Goal: Task Accomplishment & Management: Use online tool/utility

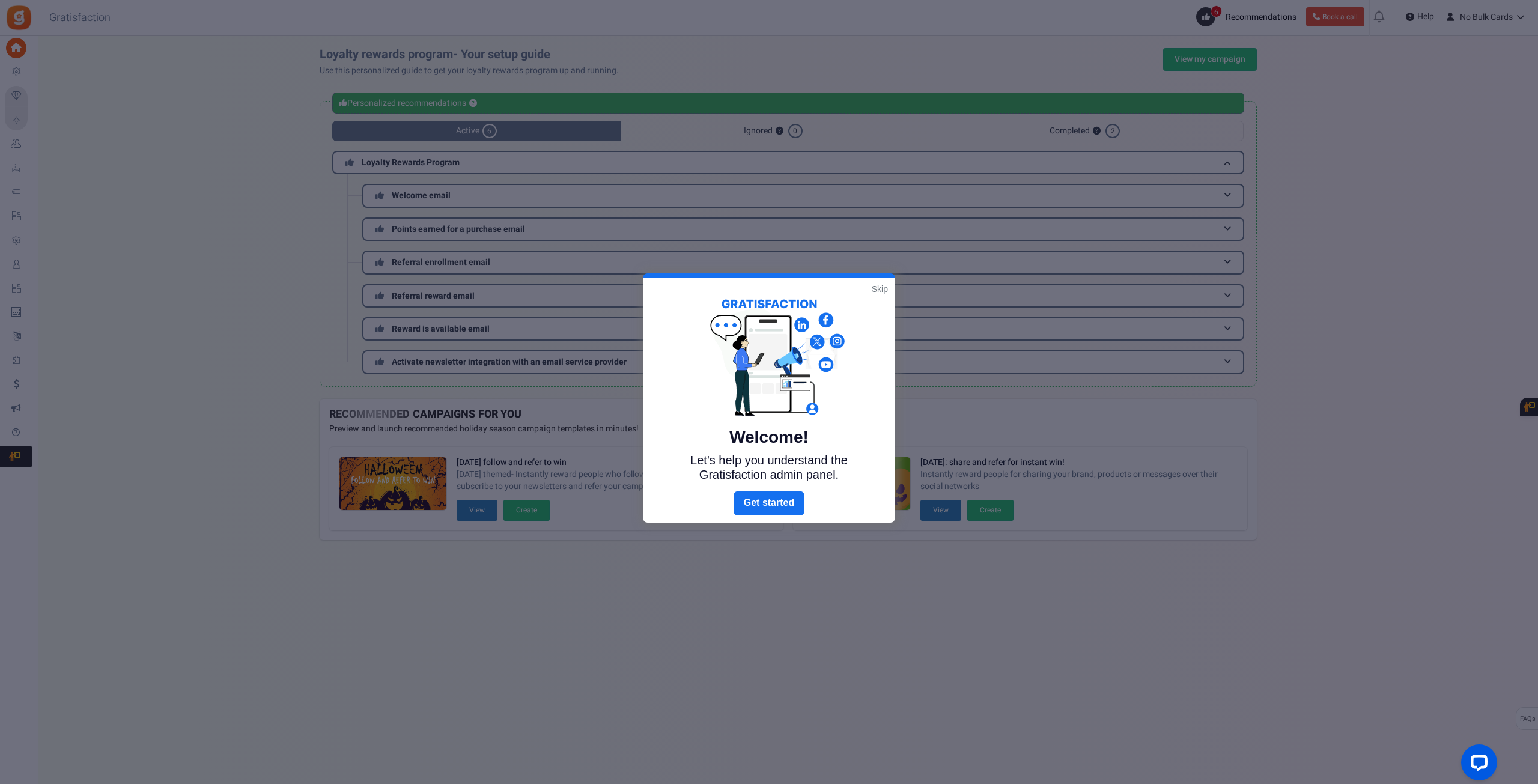
click at [877, 286] on link "Skip" at bounding box center [880, 289] width 16 height 12
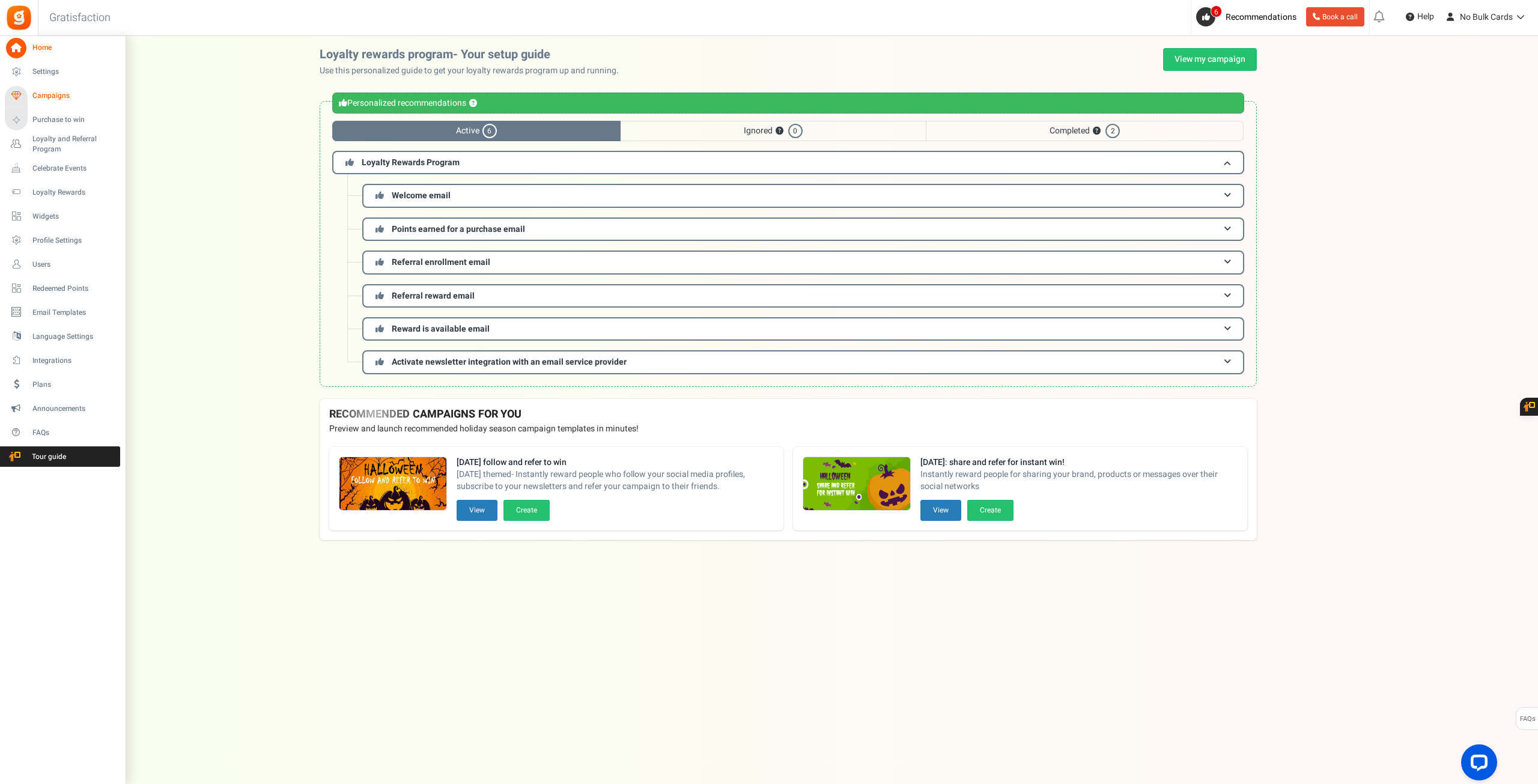
click at [16, 98] on icon at bounding box center [16, 95] width 20 height 20
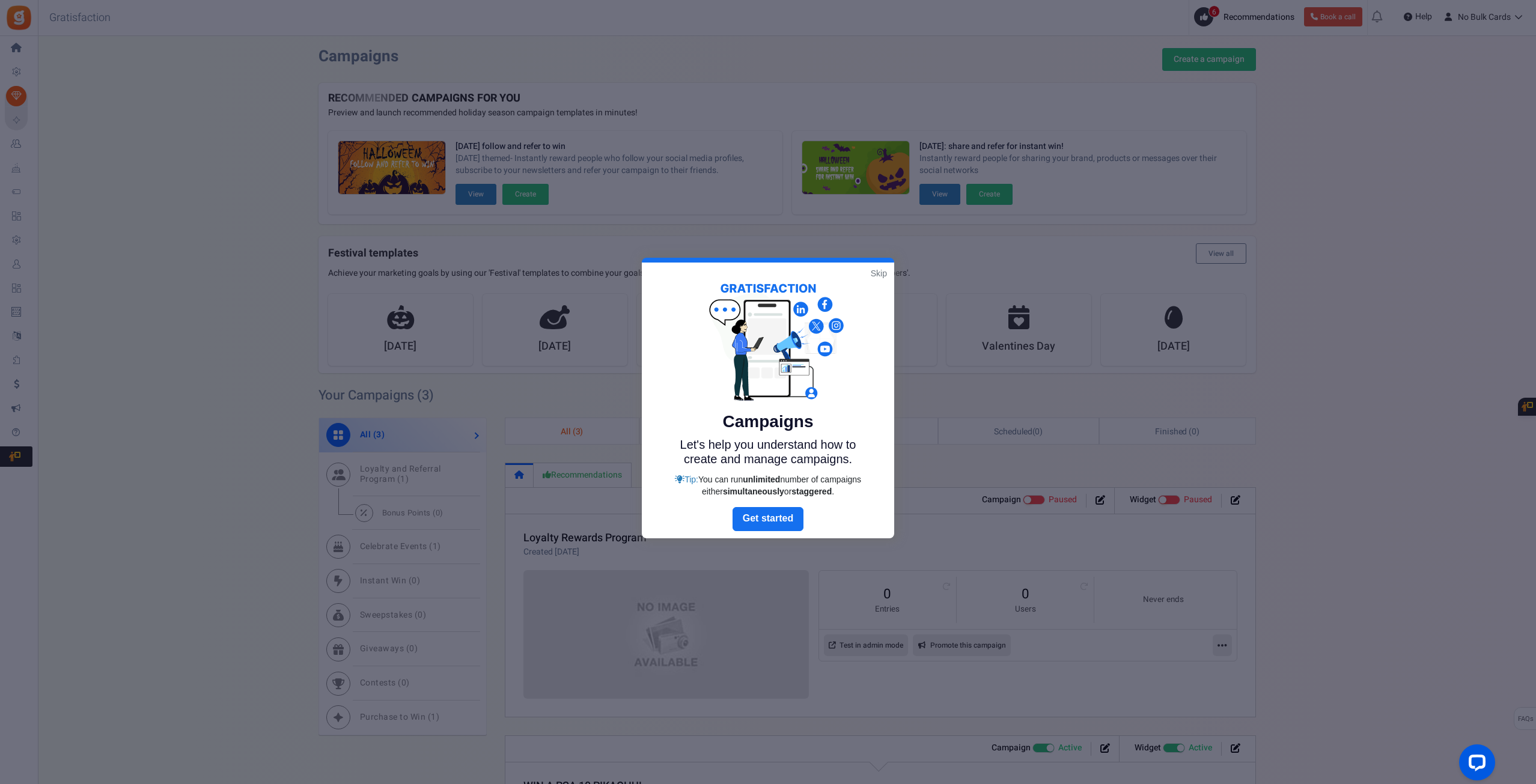
click at [884, 271] on link "Skip" at bounding box center [879, 273] width 16 height 12
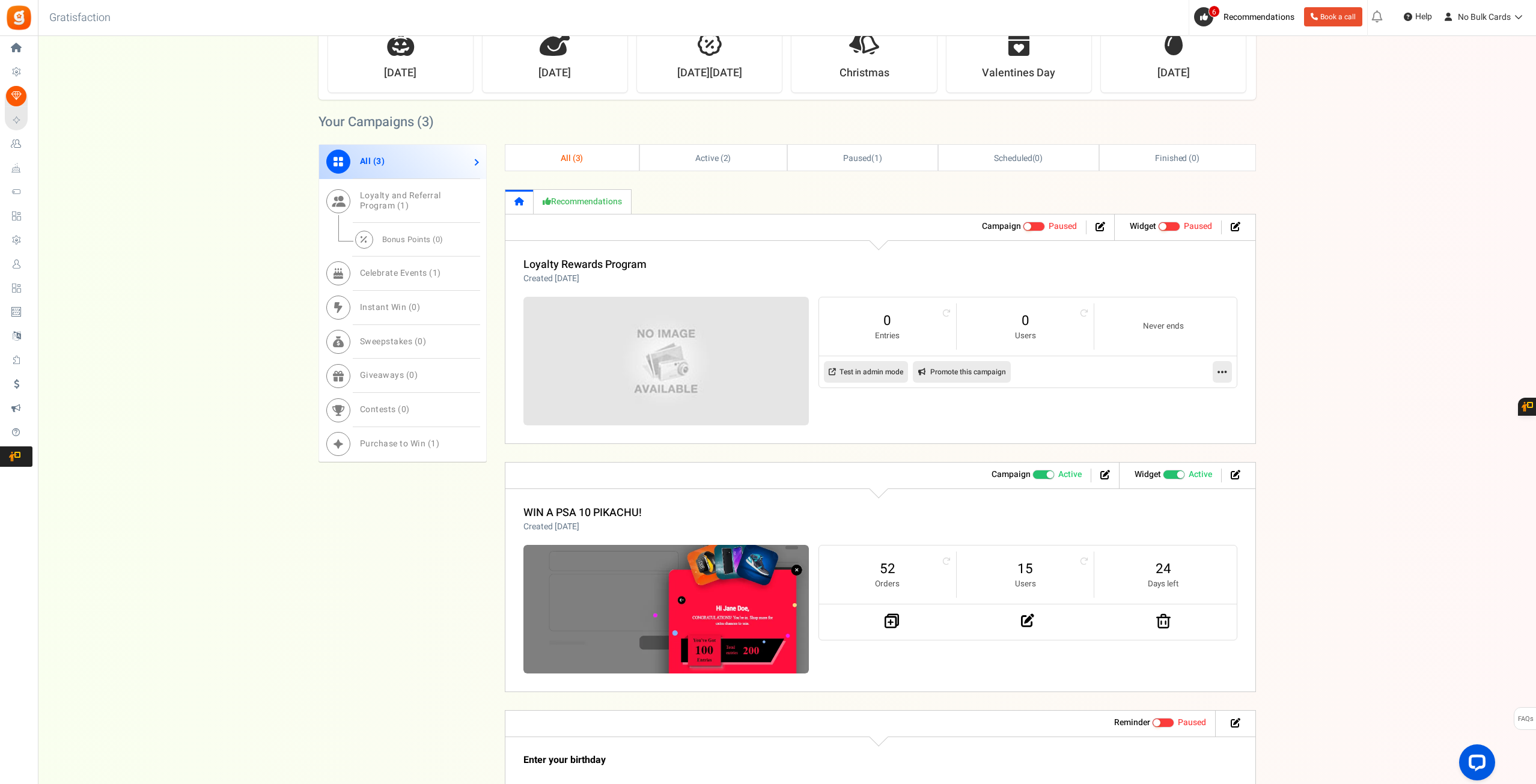
scroll to position [300, 0]
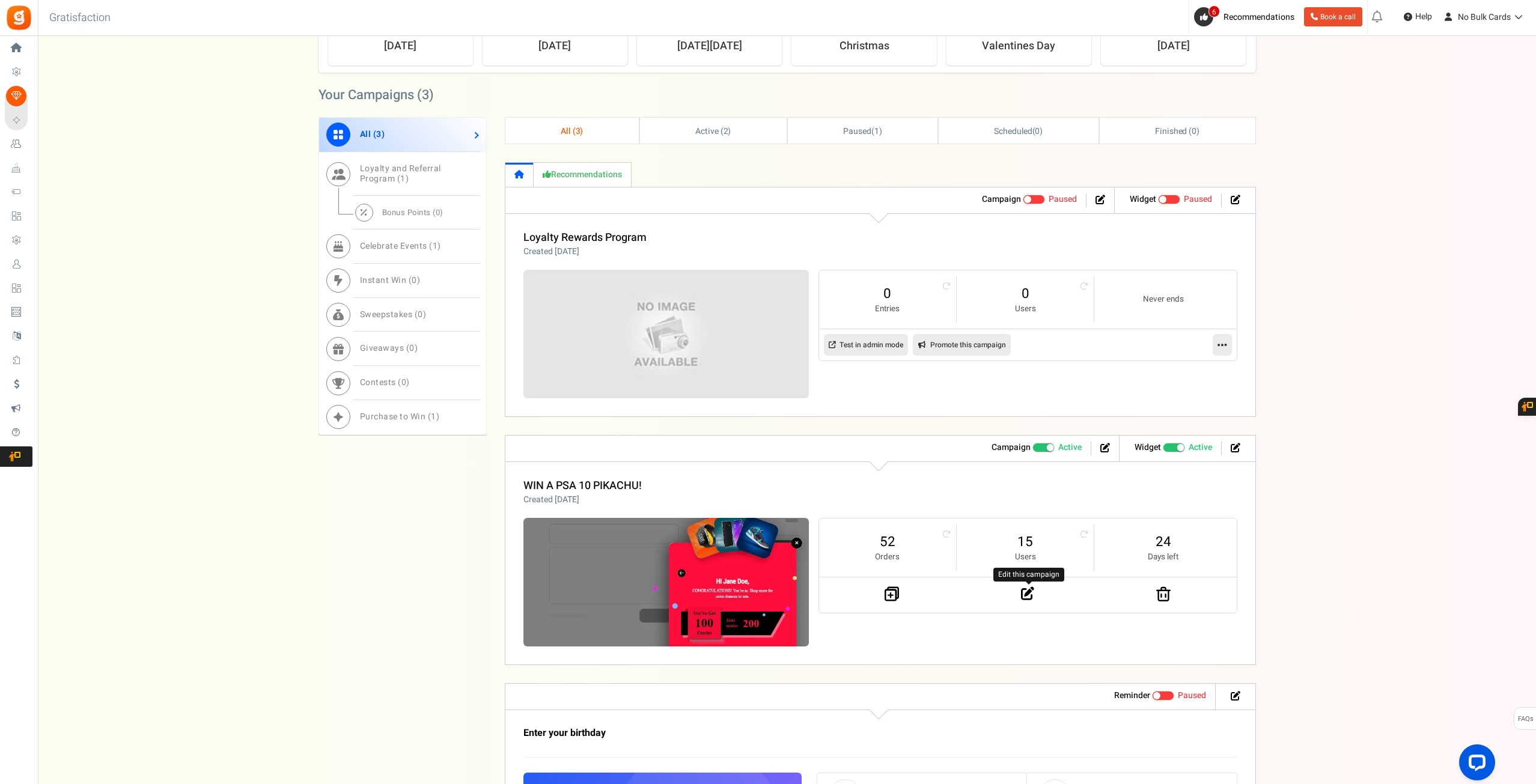
click at [1021, 588] on icon at bounding box center [1028, 593] width 13 height 13
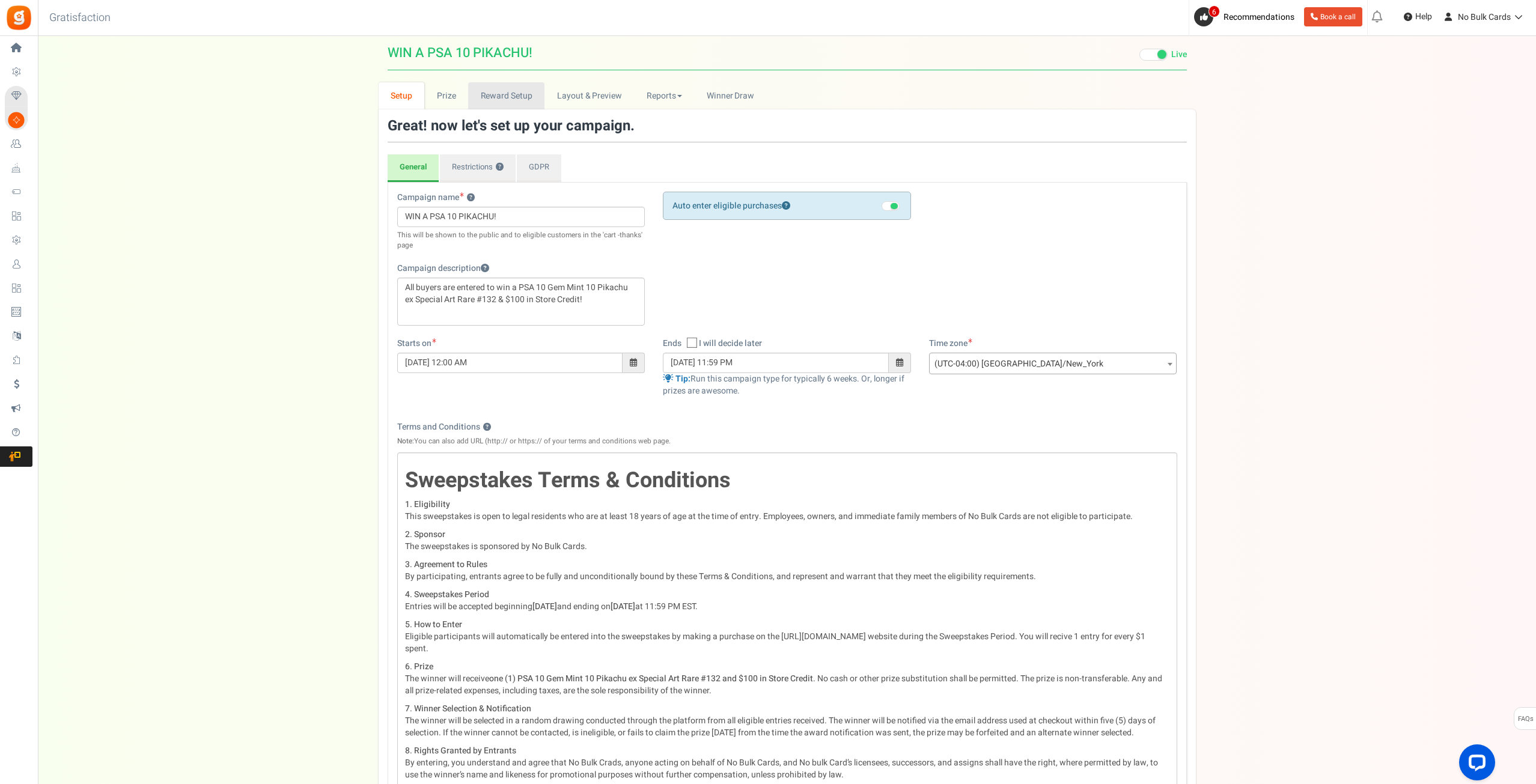
click at [510, 92] on link "Reward Setup" at bounding box center [506, 96] width 76 height 27
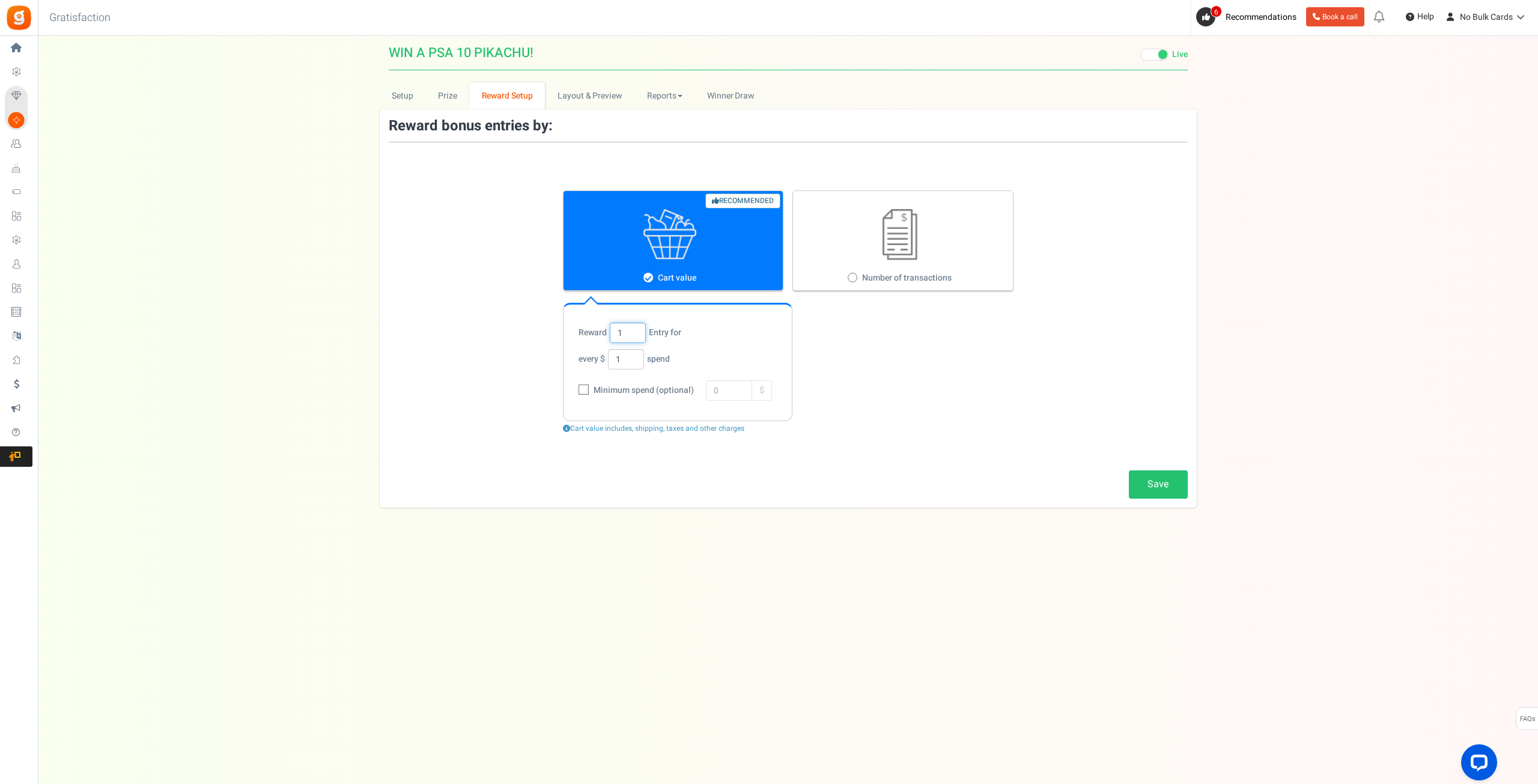
click at [623, 330] on input "1" at bounding box center [628, 332] width 36 height 20
type input "2"
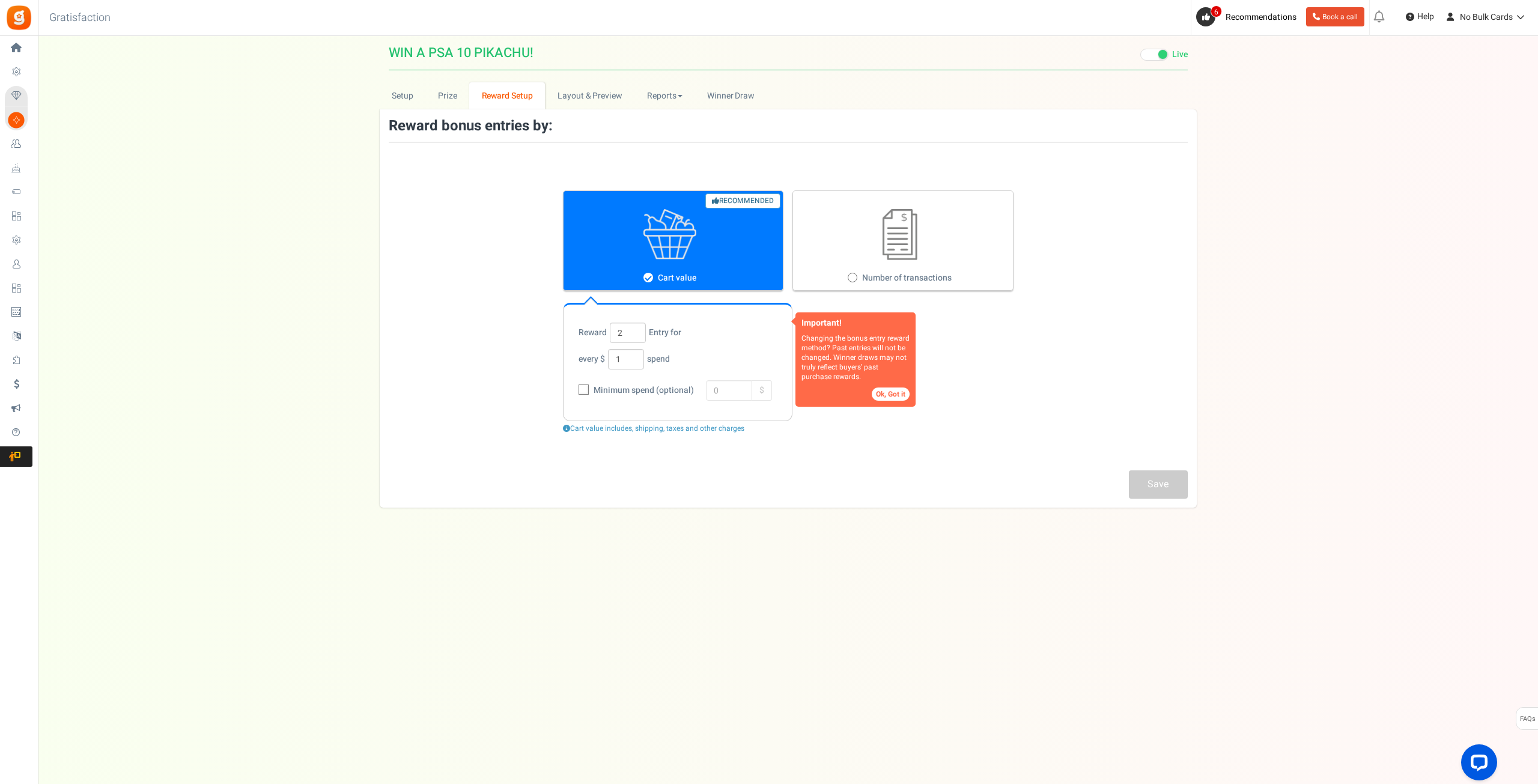
drag, startPoint x: 1298, startPoint y: 285, endPoint x: 1286, endPoint y: 287, distance: 12.2
click at [1294, 287] on div "Setup Prize Entry Methods Reward Setup Refer a Friend Layout & Preview Layout &…" at bounding box center [788, 299] width 1500 height 433
click at [897, 394] on button "Ok, Got it" at bounding box center [891, 394] width 38 height 13
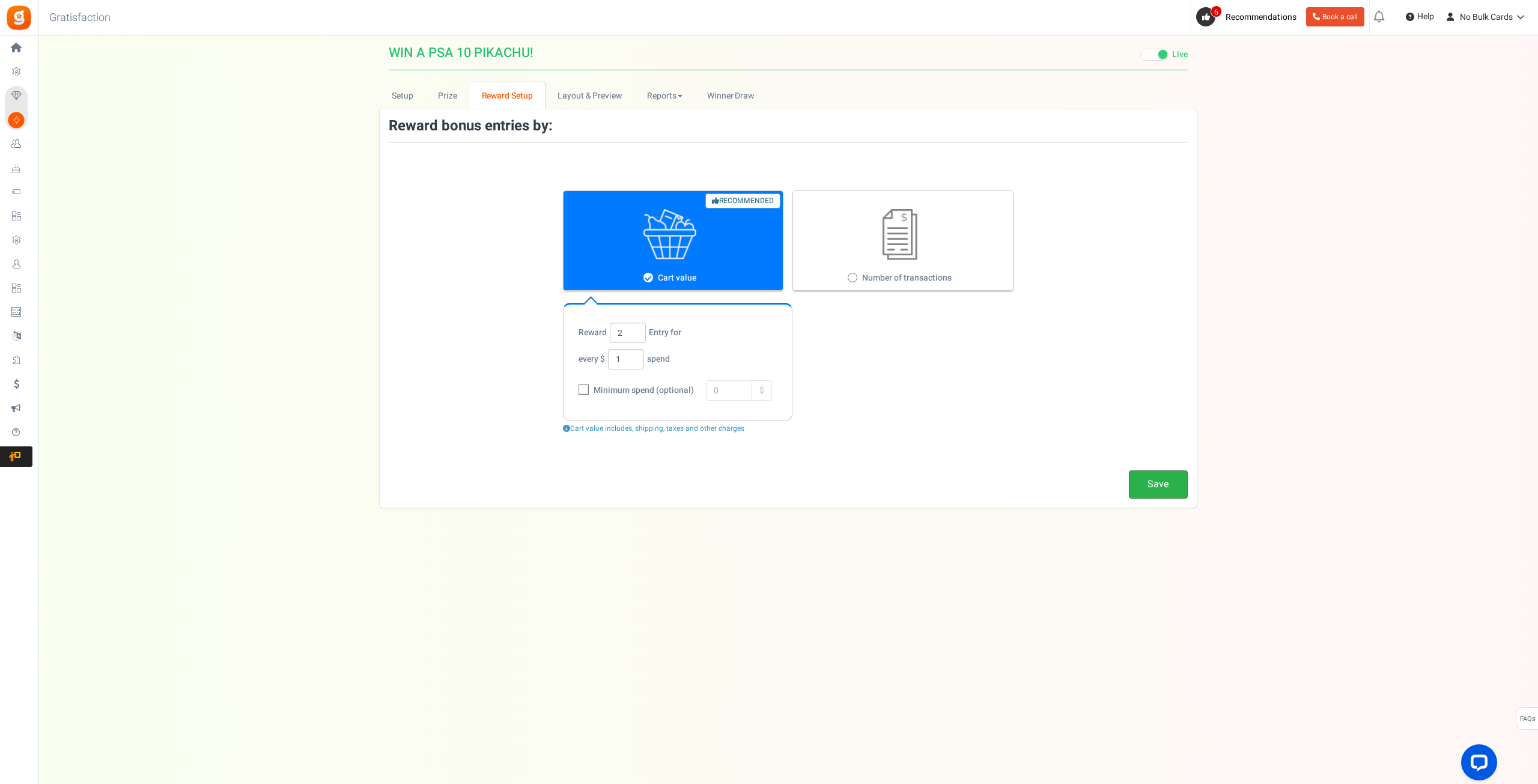
click at [1148, 491] on link "Save" at bounding box center [1158, 485] width 59 height 28
